Goal: Transaction & Acquisition: Subscribe to service/newsletter

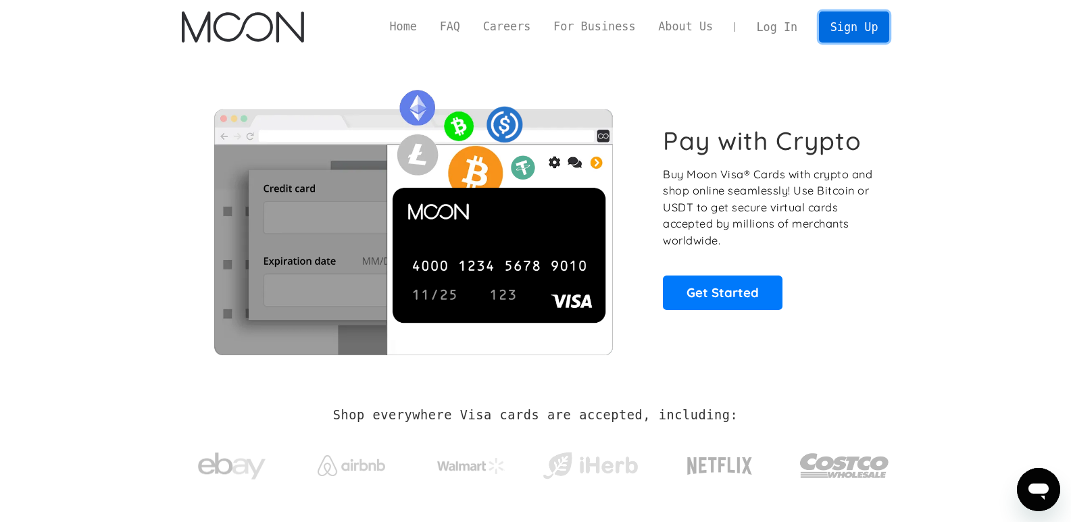
click at [867, 36] on link "Sign Up" at bounding box center [854, 26] width 70 height 30
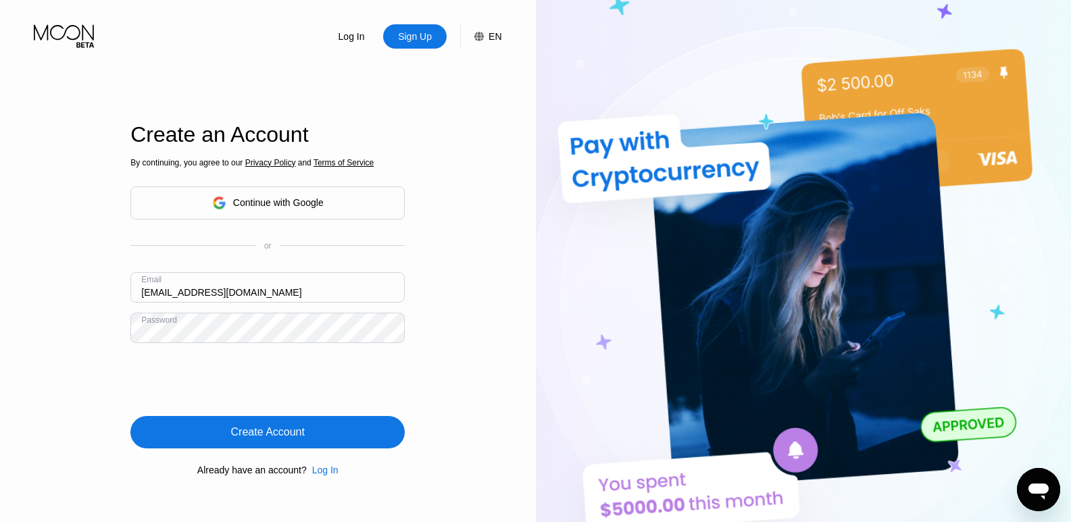
click at [288, 426] on div "Create Account" at bounding box center [267, 432] width 274 height 32
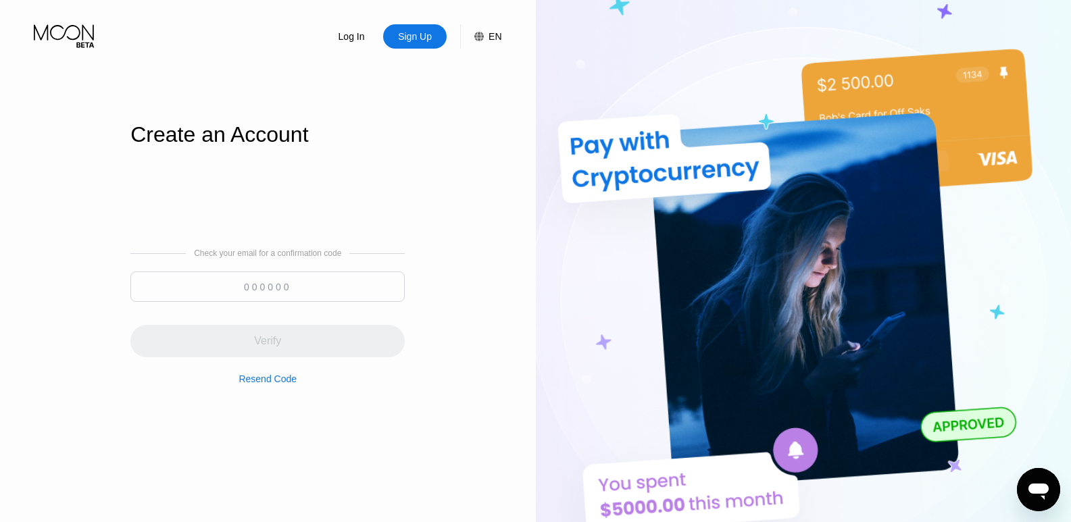
click at [324, 290] on input at bounding box center [267, 287] width 274 height 30
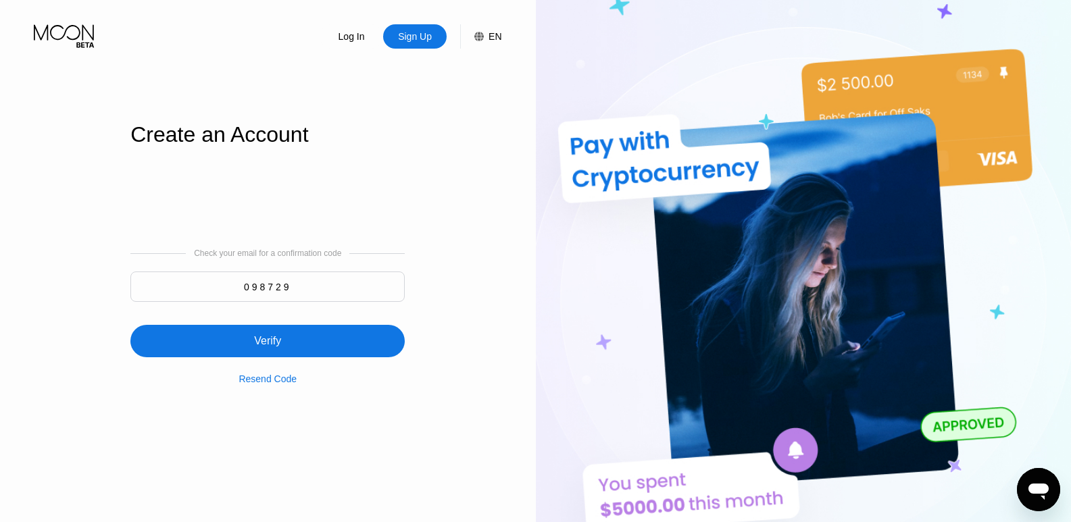
type input "098729"
click at [310, 340] on div "Verify" at bounding box center [267, 341] width 274 height 32
